Goal: Task Accomplishment & Management: Manage account settings

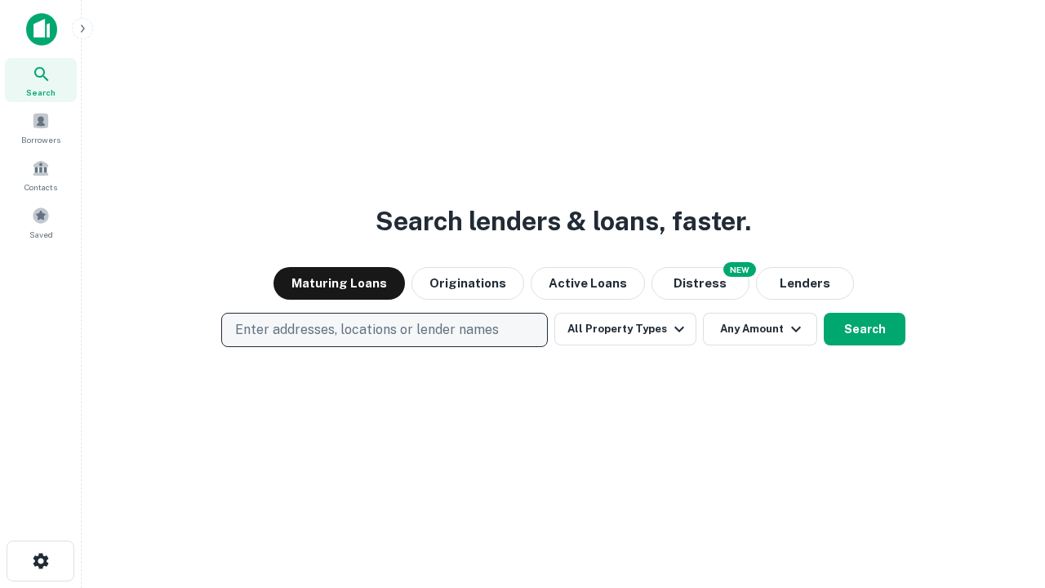
click at [384, 330] on p "Enter addresses, locations or lender names" at bounding box center [367, 330] width 264 height 20
type input "**********"
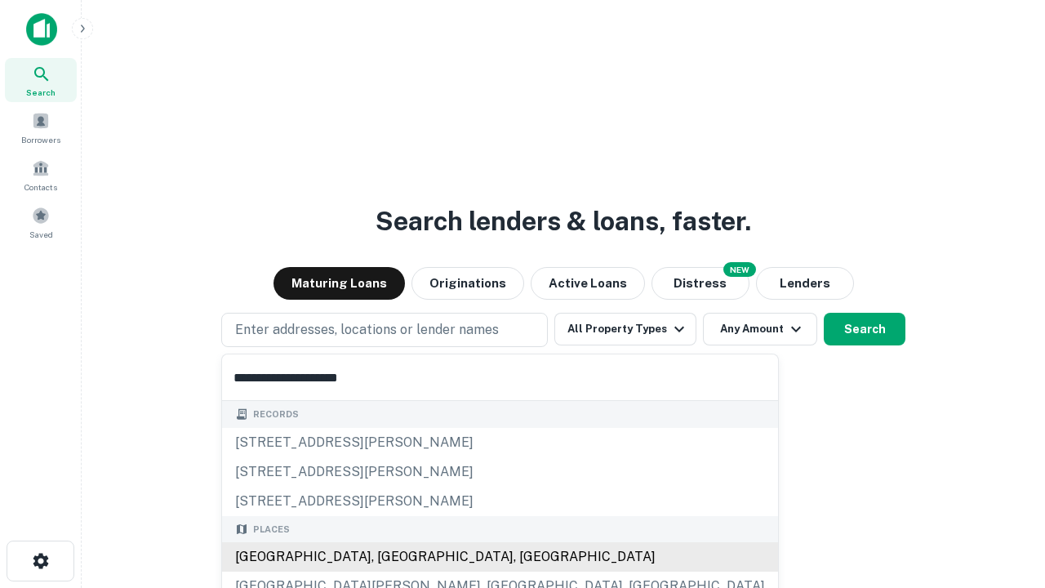
click at [390, 557] on div "Santa Monica, CA, USA" at bounding box center [500, 556] width 556 height 29
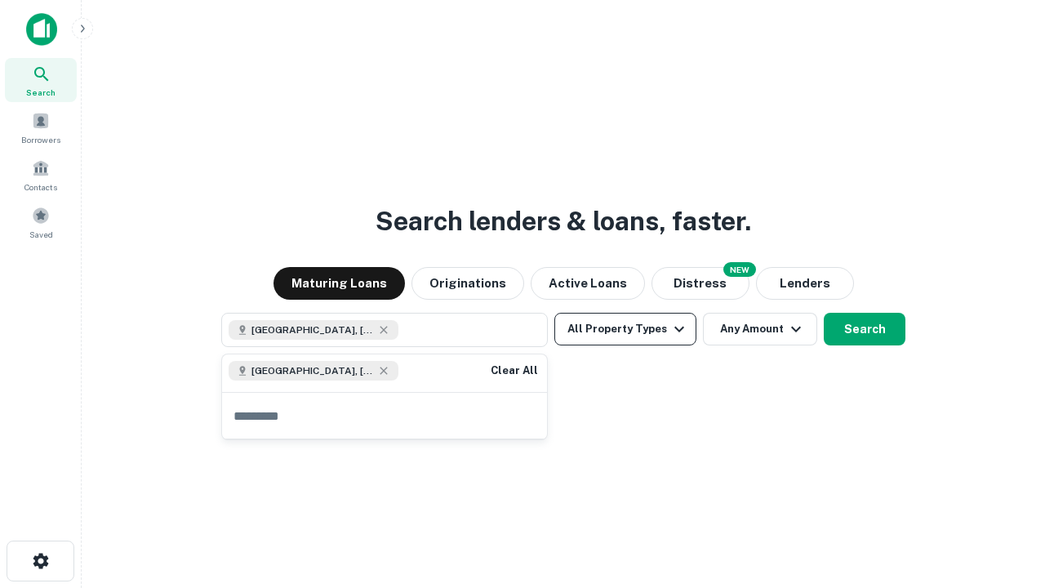
click at [626, 329] on button "All Property Types" at bounding box center [625, 329] width 142 height 33
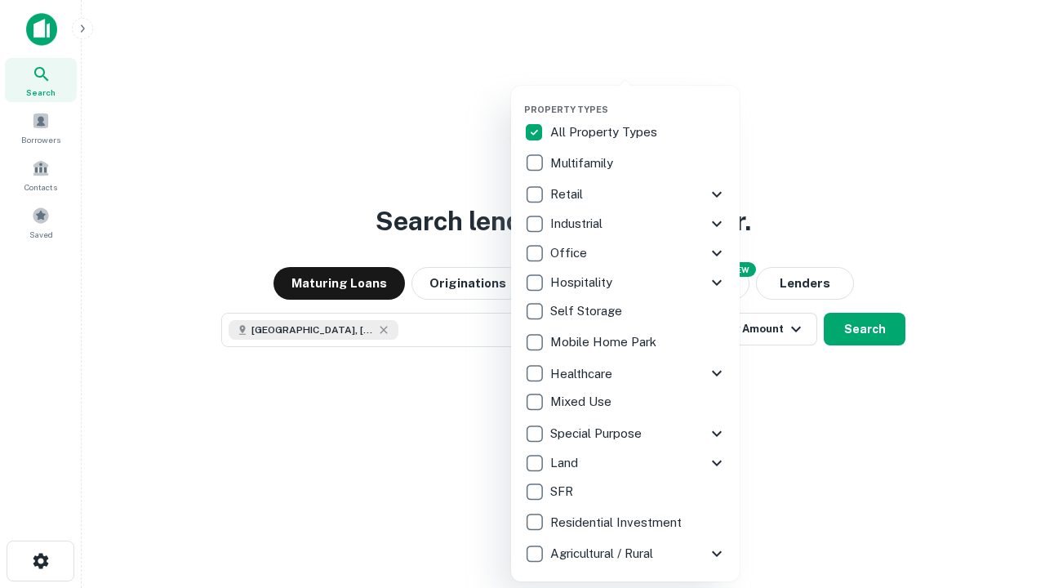
click at [639, 99] on button "button" at bounding box center [638, 99] width 229 height 1
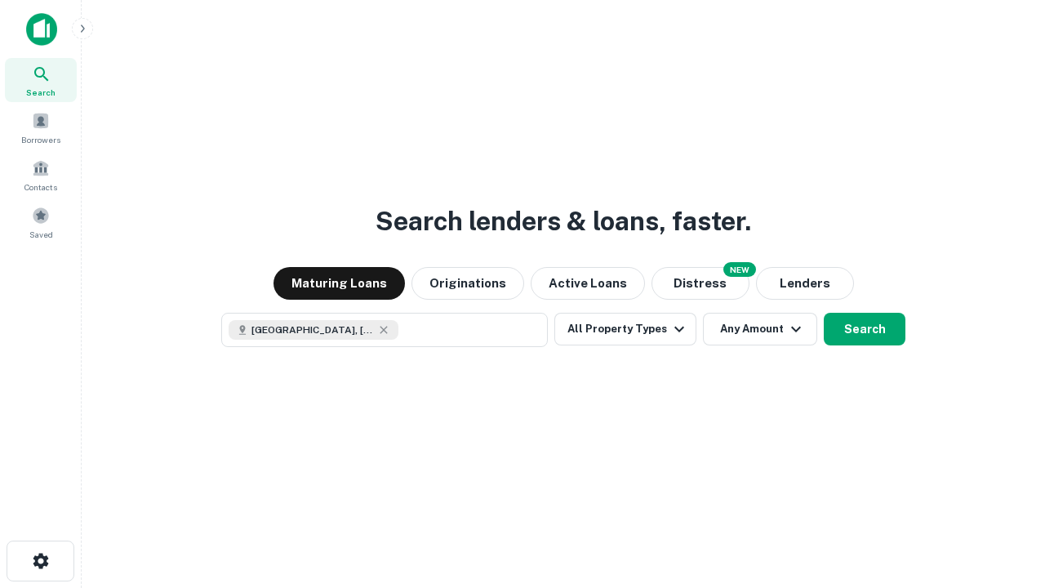
scroll to position [26, 0]
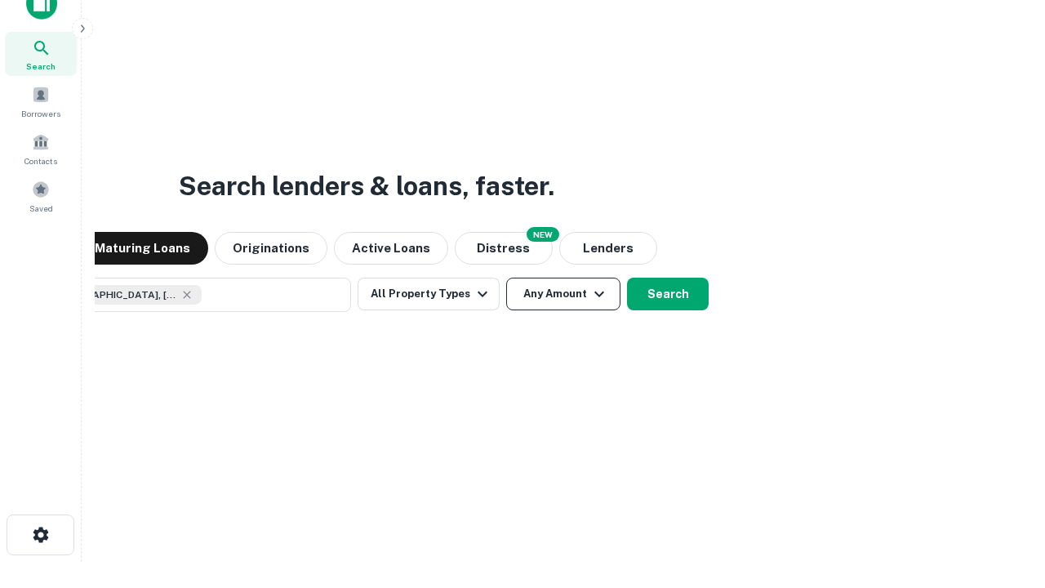
click at [506, 278] on button "Any Amount" at bounding box center [563, 294] width 114 height 33
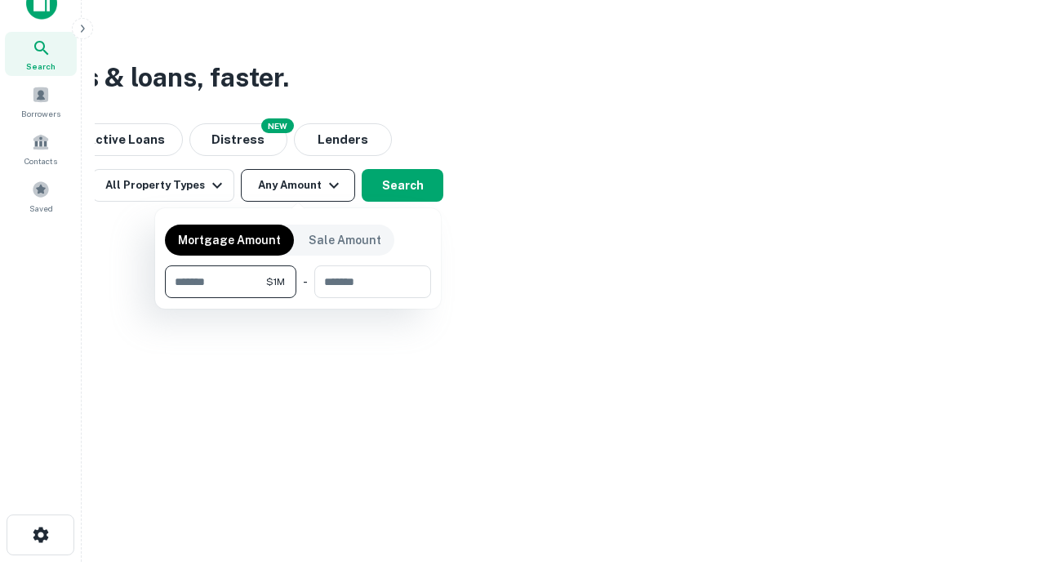
type input "*******"
click at [298, 298] on button "button" at bounding box center [298, 298] width 266 height 1
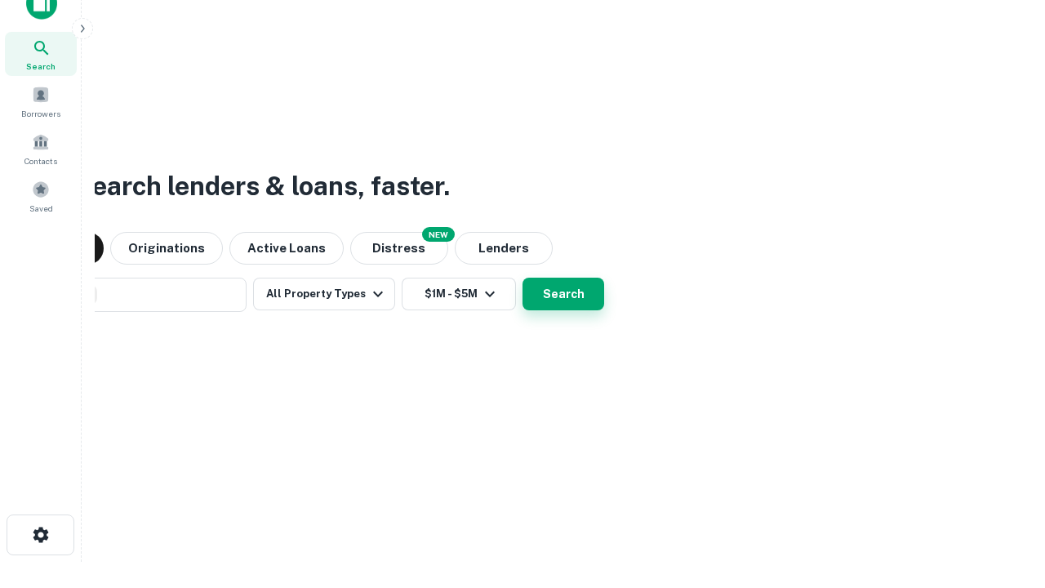
click at [523, 278] on button "Search" at bounding box center [564, 294] width 82 height 33
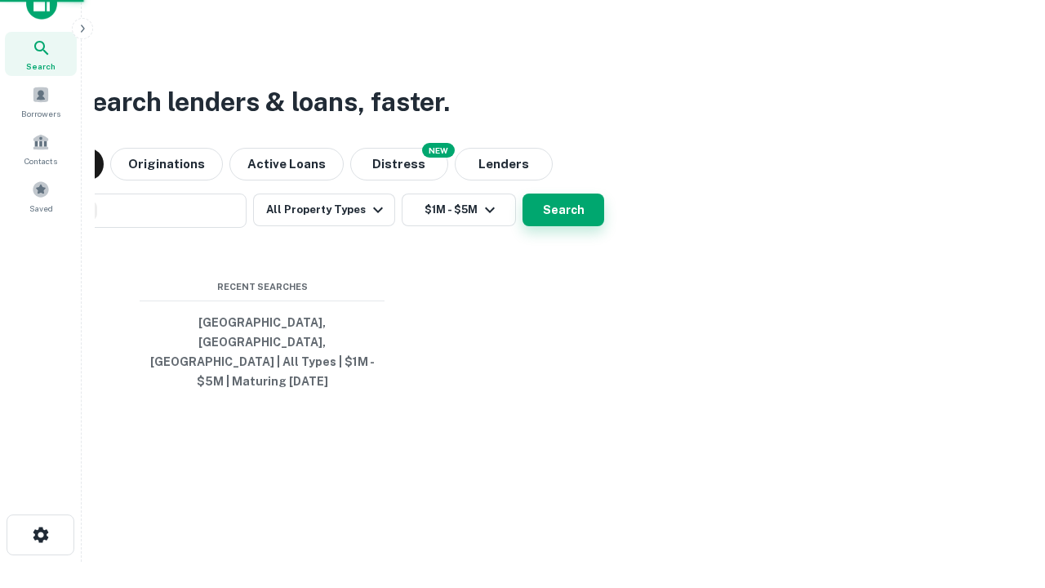
scroll to position [53, 462]
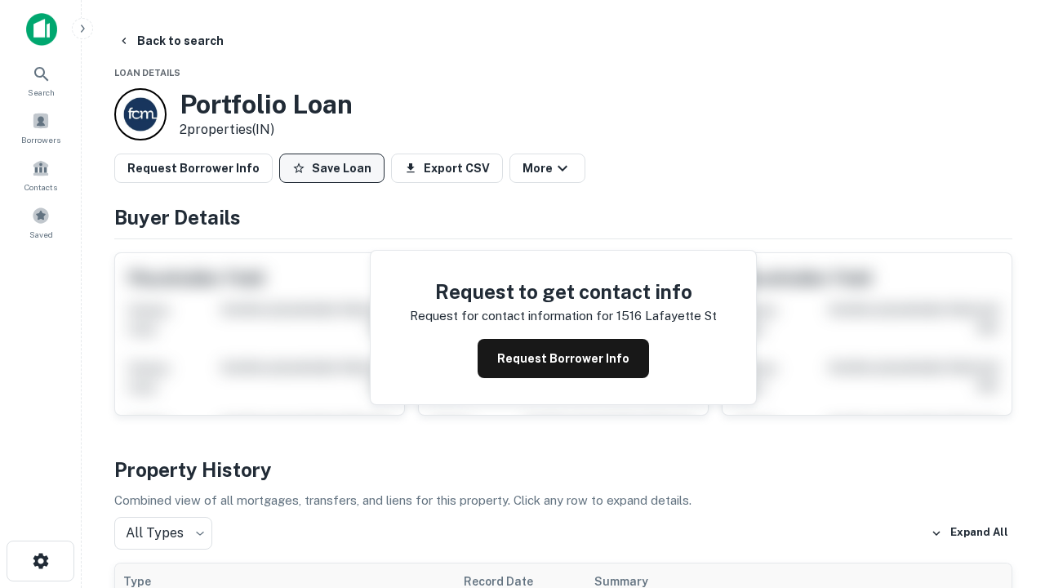
click at [332, 168] on button "Save Loan" at bounding box center [331, 168] width 105 height 29
click at [336, 168] on button "Loan Saved" at bounding box center [335, 168] width 113 height 29
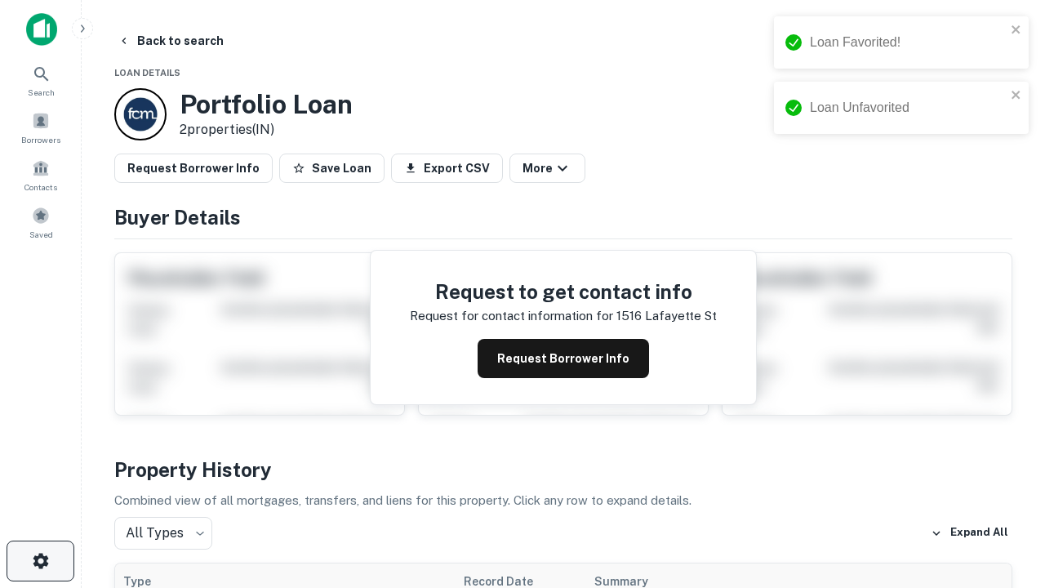
click at [40, 561] on icon "button" at bounding box center [41, 561] width 20 height 20
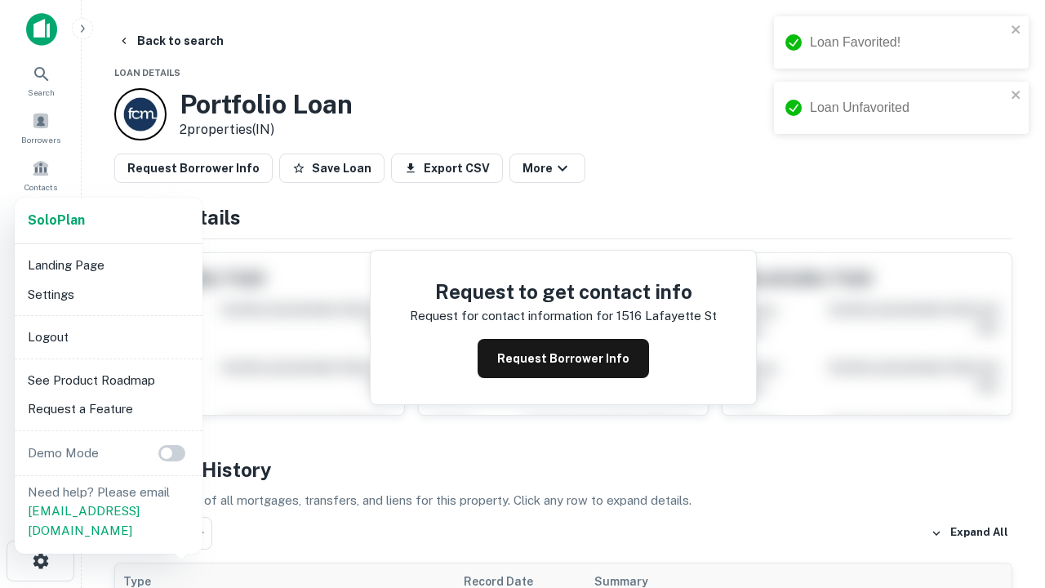
click at [108, 336] on li "Logout" at bounding box center [108, 337] width 175 height 29
